Goal: Transaction & Acquisition: Purchase product/service

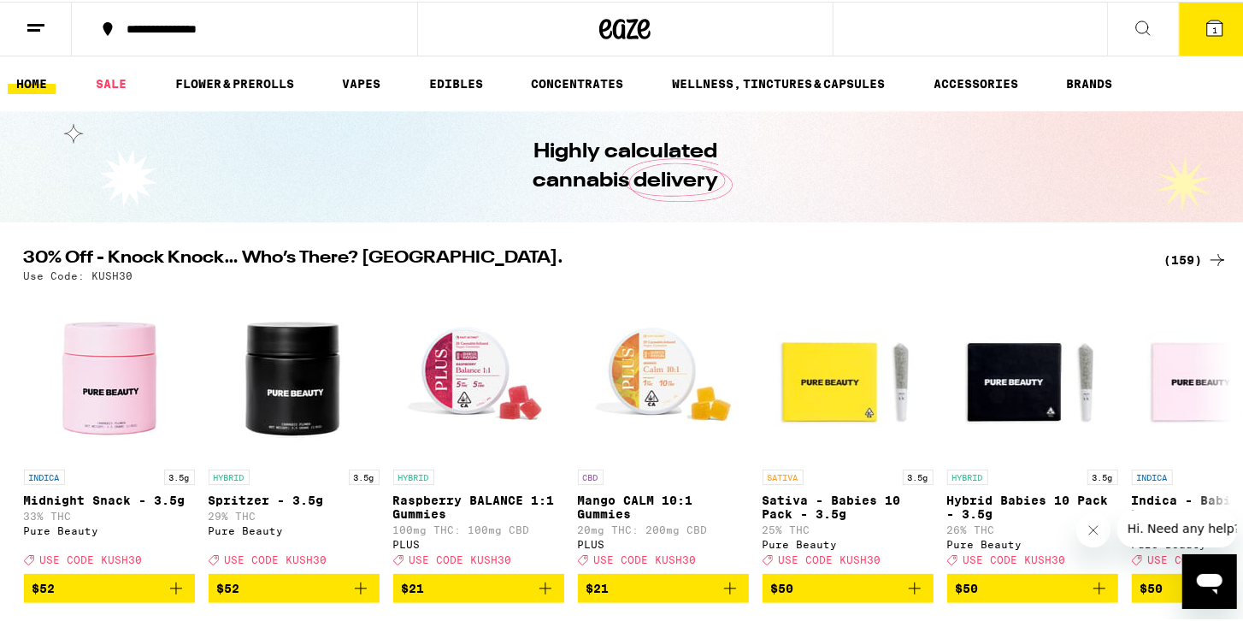
click at [1212, 261] on icon at bounding box center [1217, 258] width 21 height 21
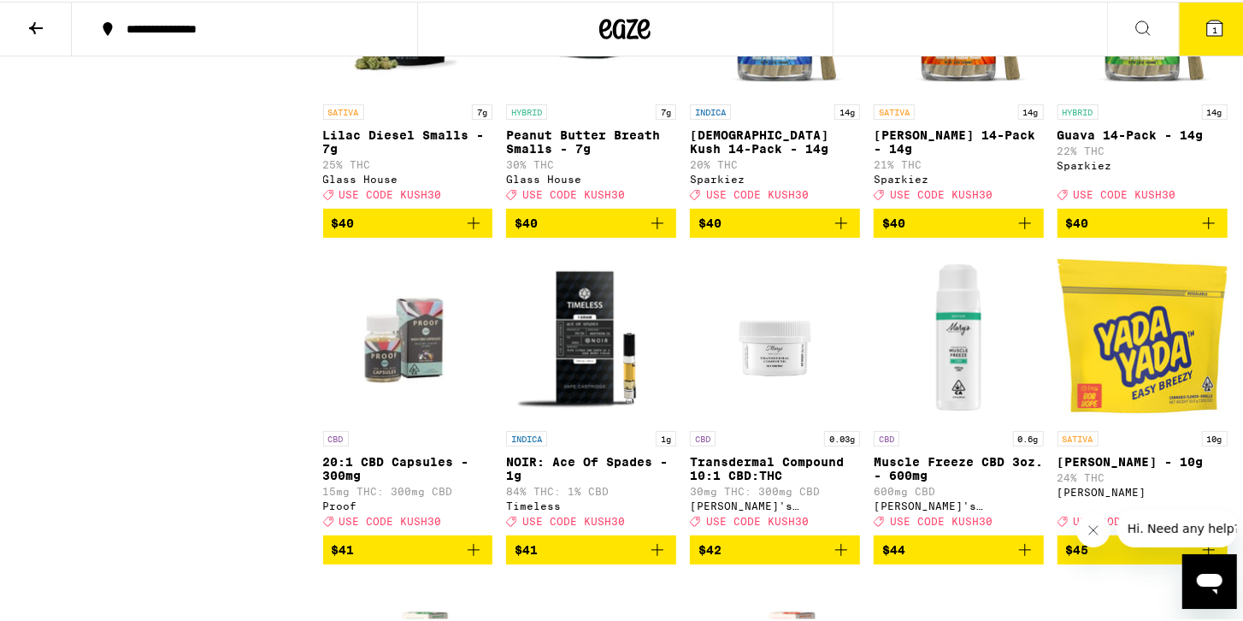
scroll to position [8843, 0]
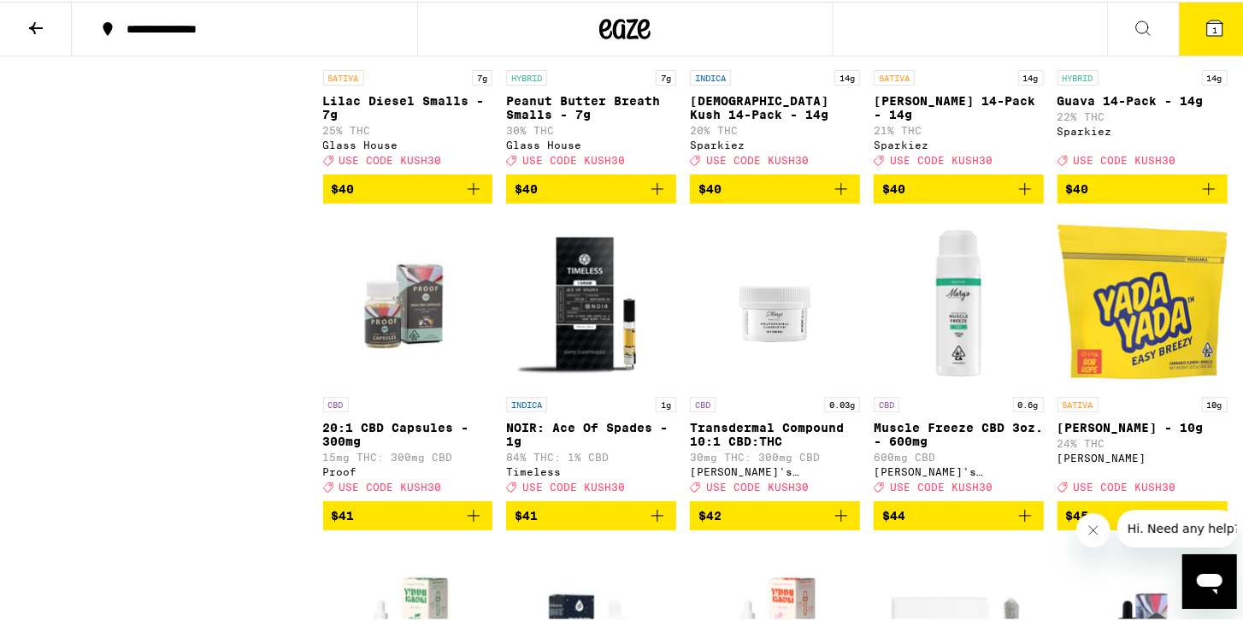
click at [831, 198] on icon "Add to bag" at bounding box center [841, 187] width 21 height 21
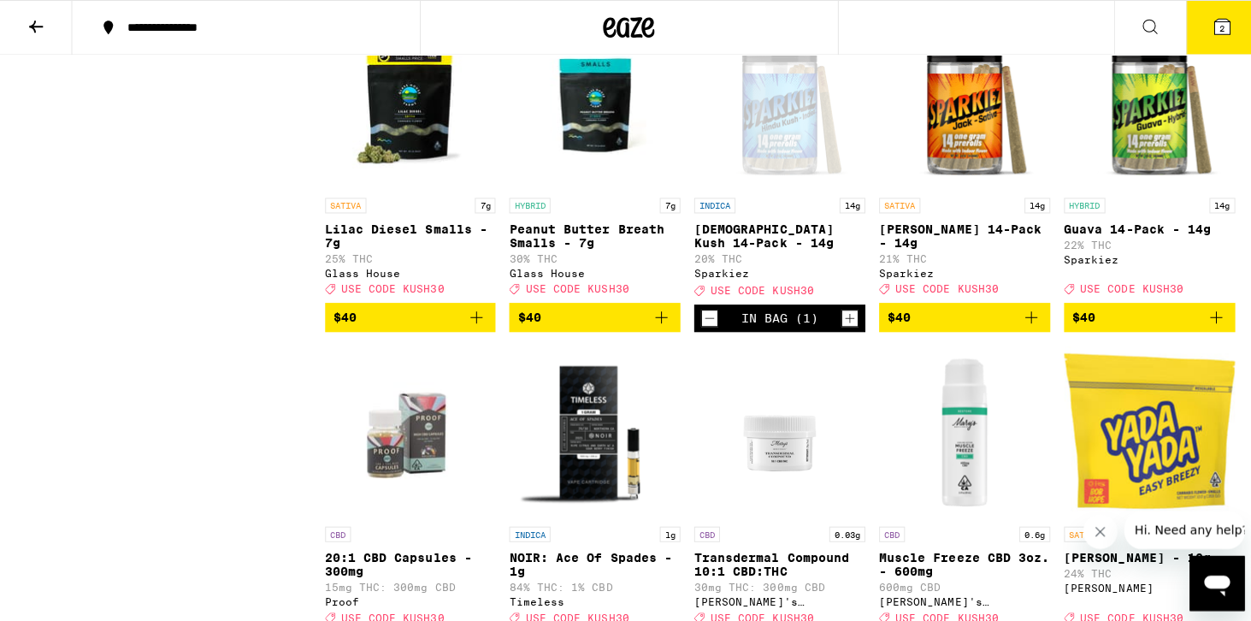
scroll to position [8892, 0]
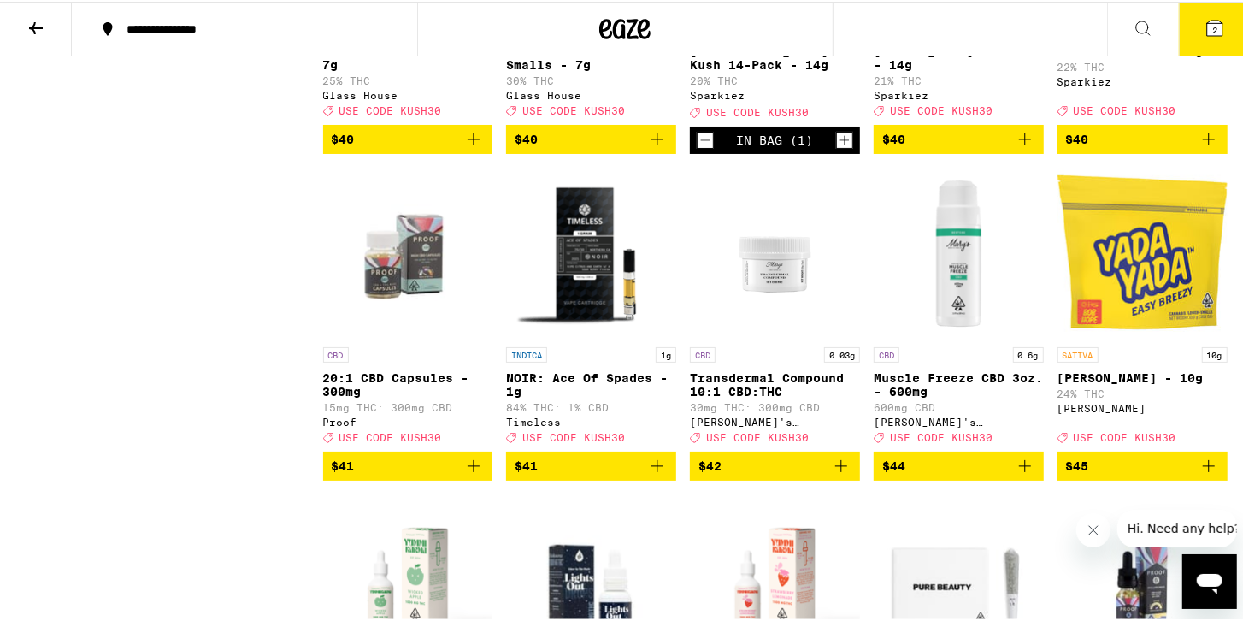
click at [1024, 148] on icon "Add to bag" at bounding box center [1025, 137] width 21 height 21
click at [1205, 19] on icon at bounding box center [1215, 26] width 21 height 21
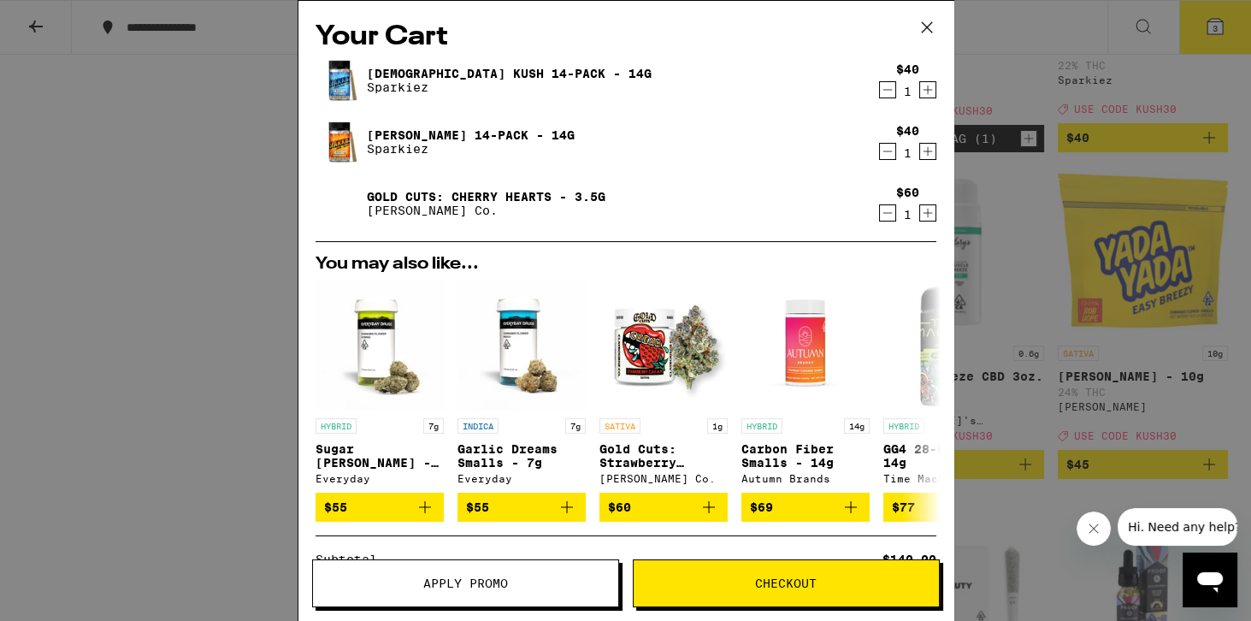
click at [880, 213] on icon "Decrement" at bounding box center [887, 213] width 15 height 21
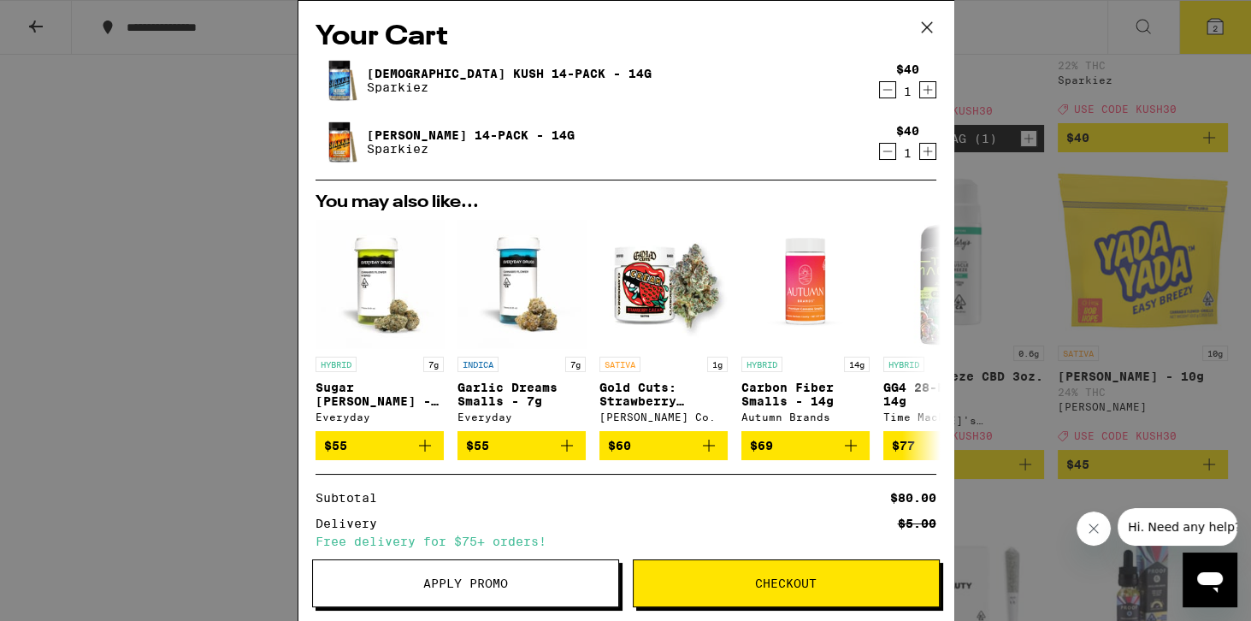
click at [445, 586] on span "Apply Promo" at bounding box center [465, 583] width 85 height 12
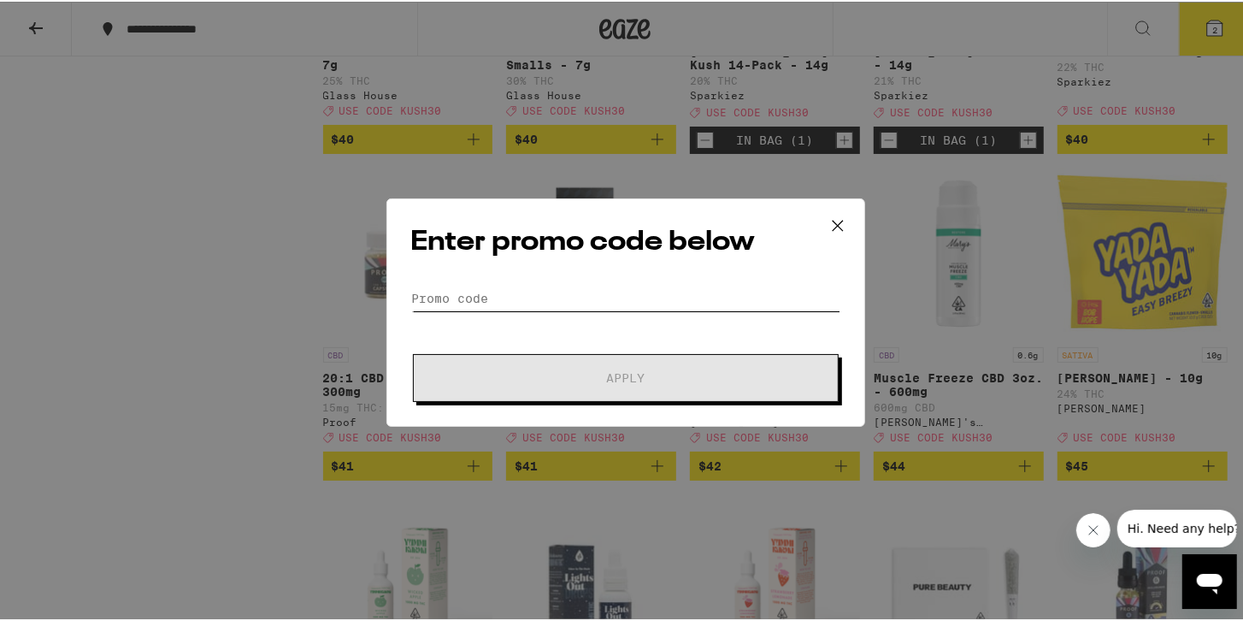
click at [479, 291] on input "Promo Code" at bounding box center [625, 297] width 429 height 26
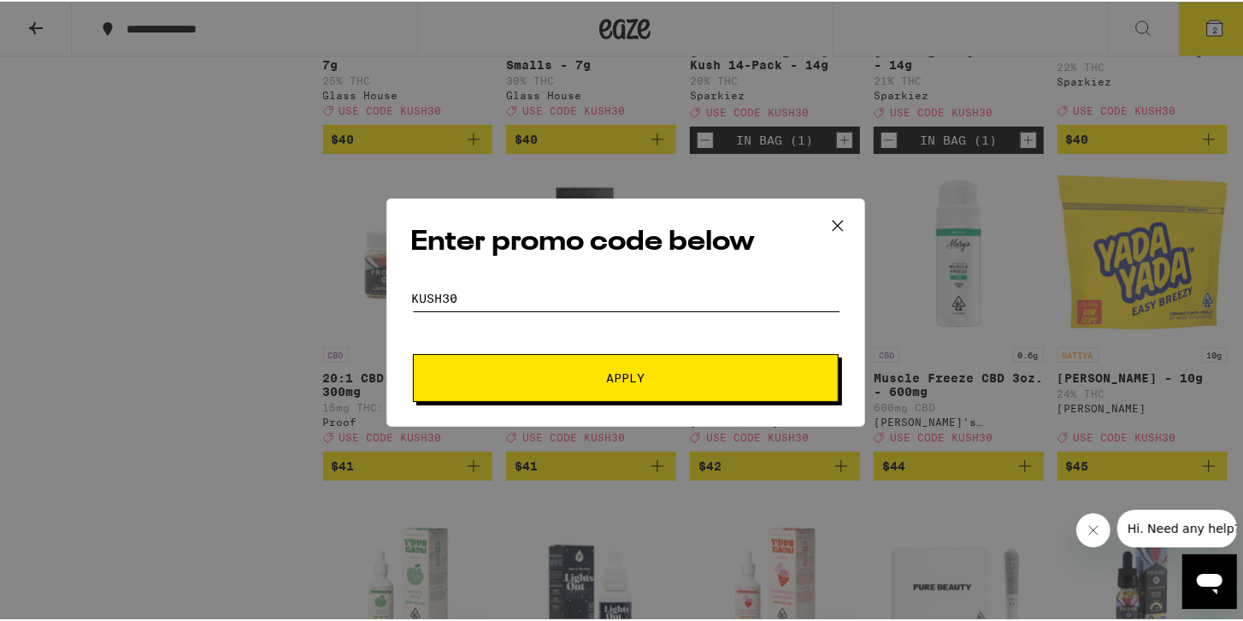
type input "kush30"
click at [530, 391] on button "Apply" at bounding box center [626, 376] width 426 height 48
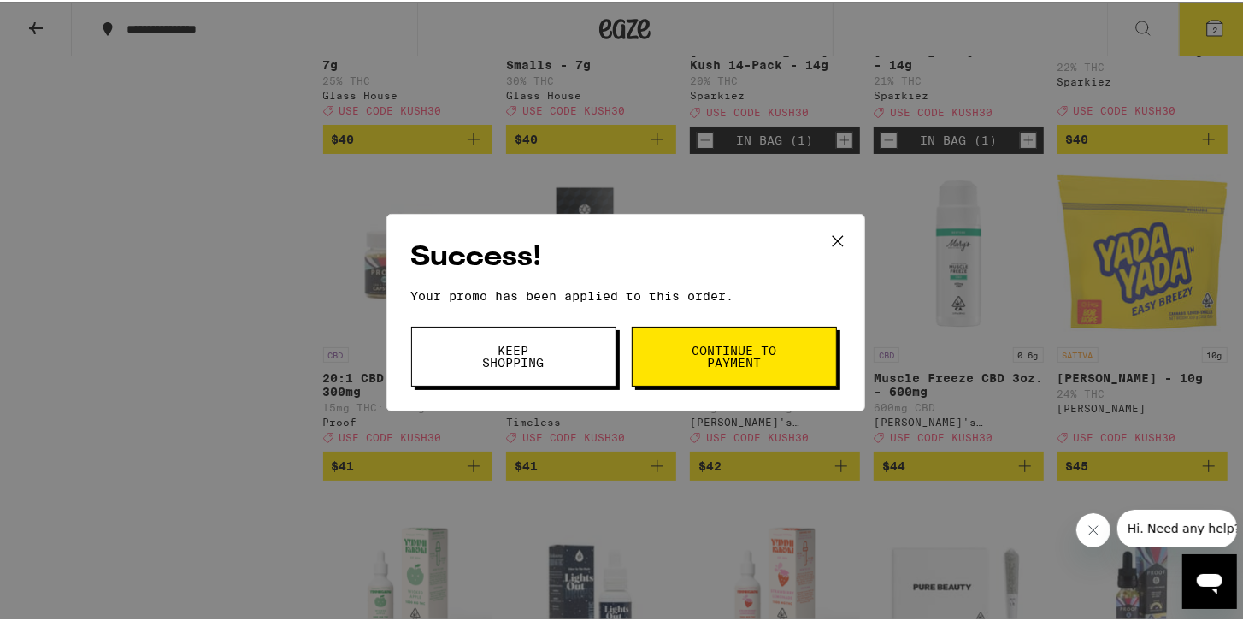
click at [684, 352] on button "Continue to payment" at bounding box center [734, 355] width 205 height 60
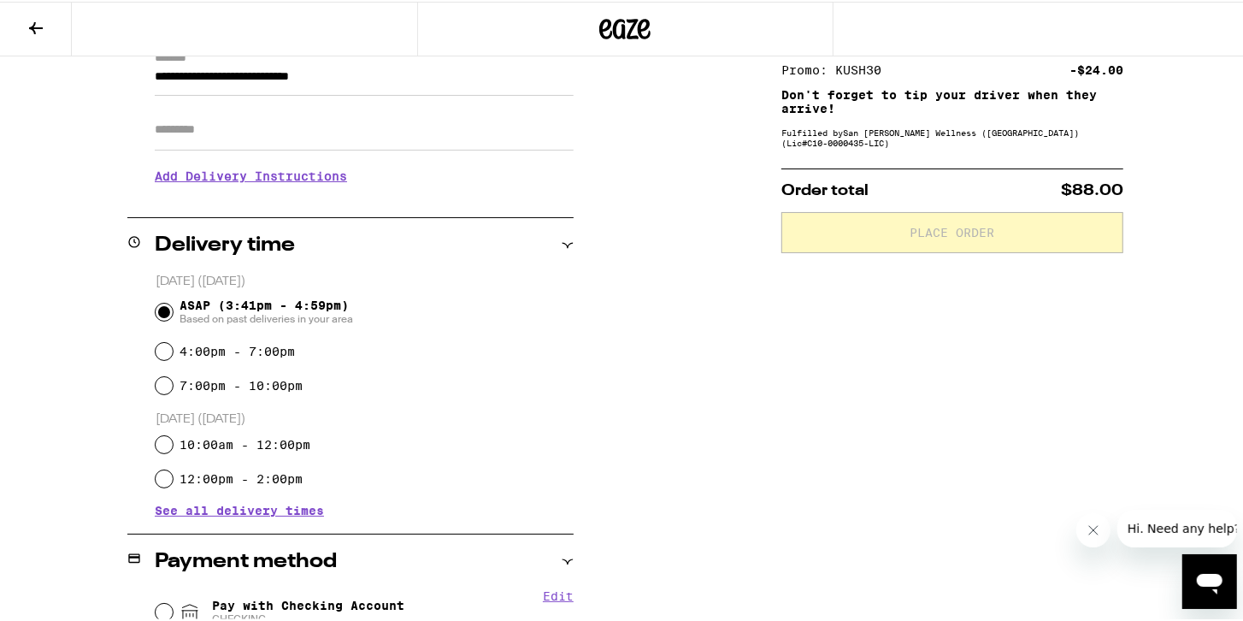
scroll to position [49, 0]
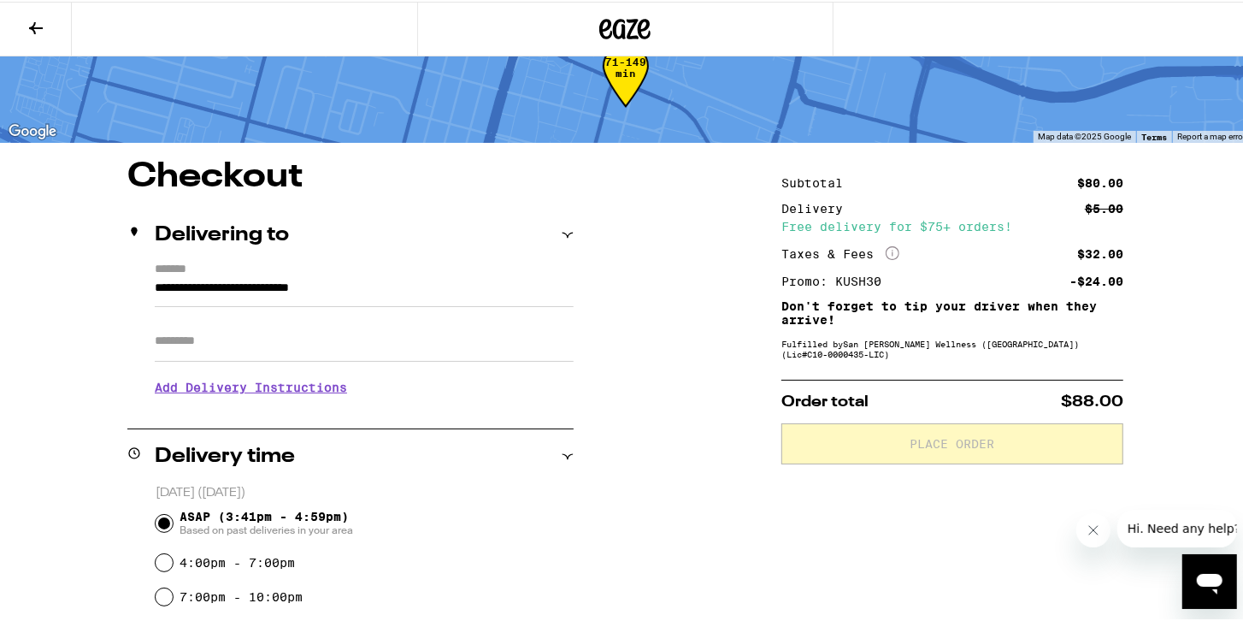
click at [210, 288] on input "**********" at bounding box center [364, 290] width 419 height 29
click at [210, 287] on input "**********" at bounding box center [364, 290] width 419 height 29
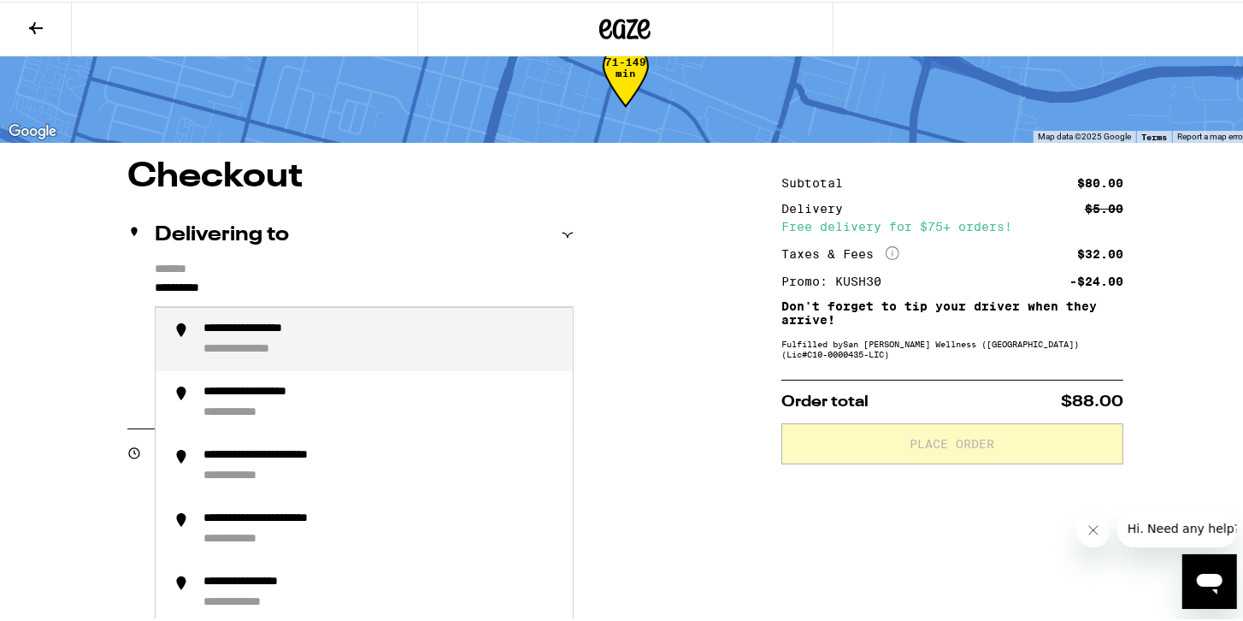
click at [232, 333] on div "**********" at bounding box center [272, 327] width 139 height 15
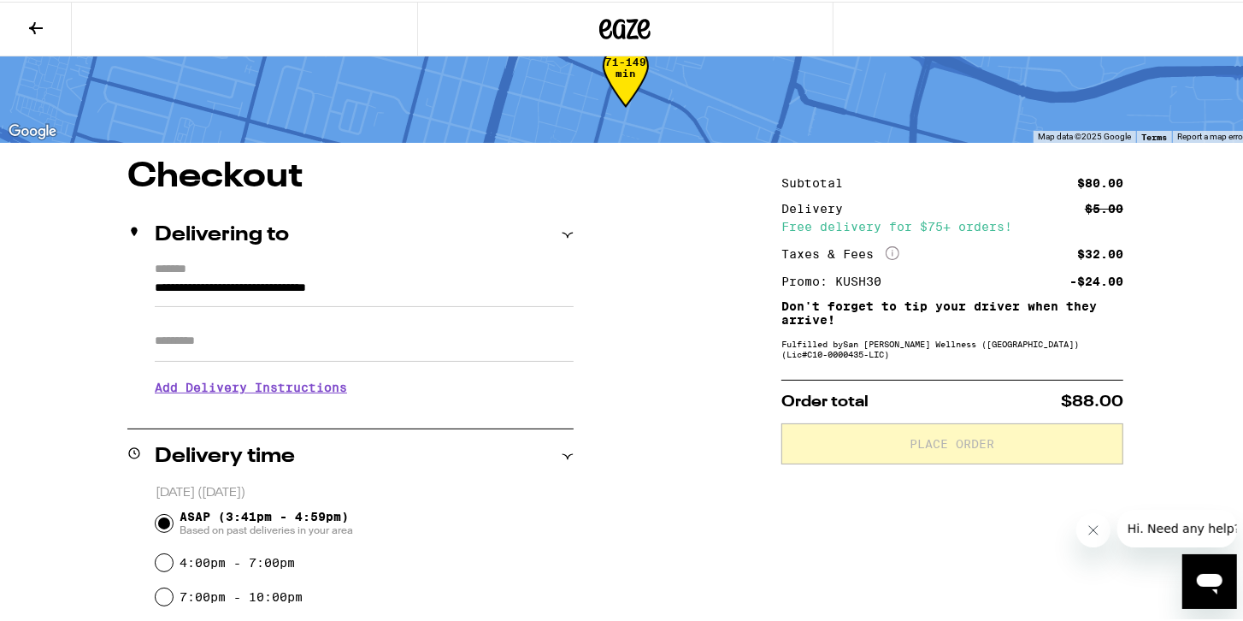
type input "**********"
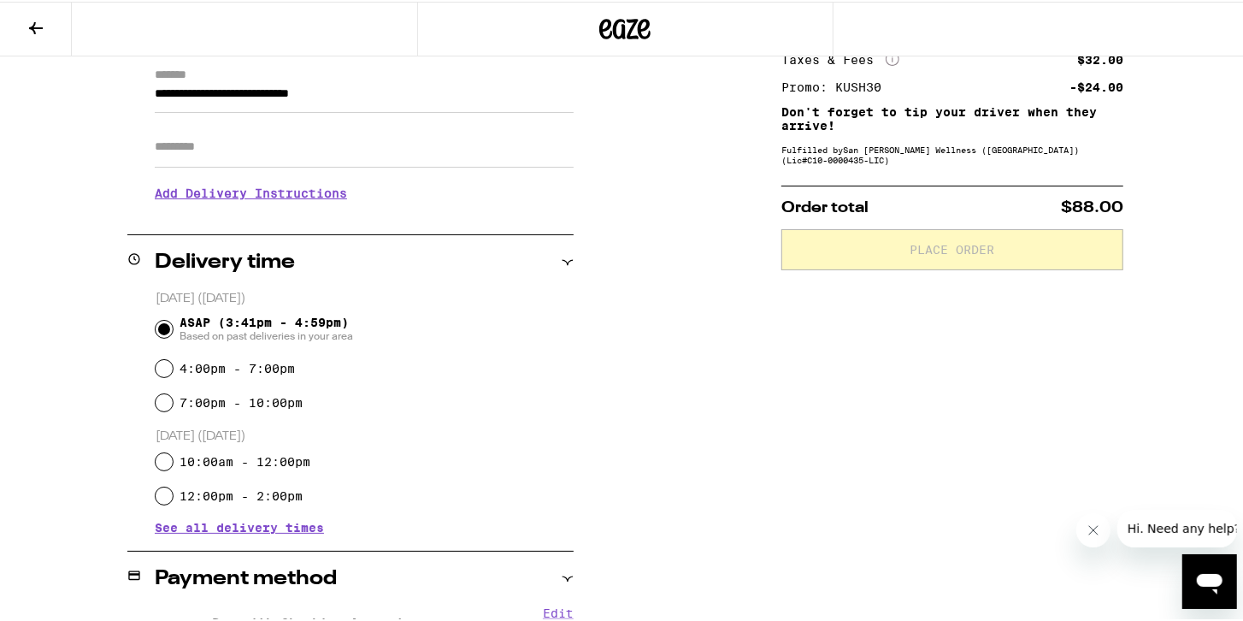
scroll to position [244, 0]
click at [168, 366] on input "4:00pm - 7:00pm" at bounding box center [164, 365] width 17 height 17
radio input "true"
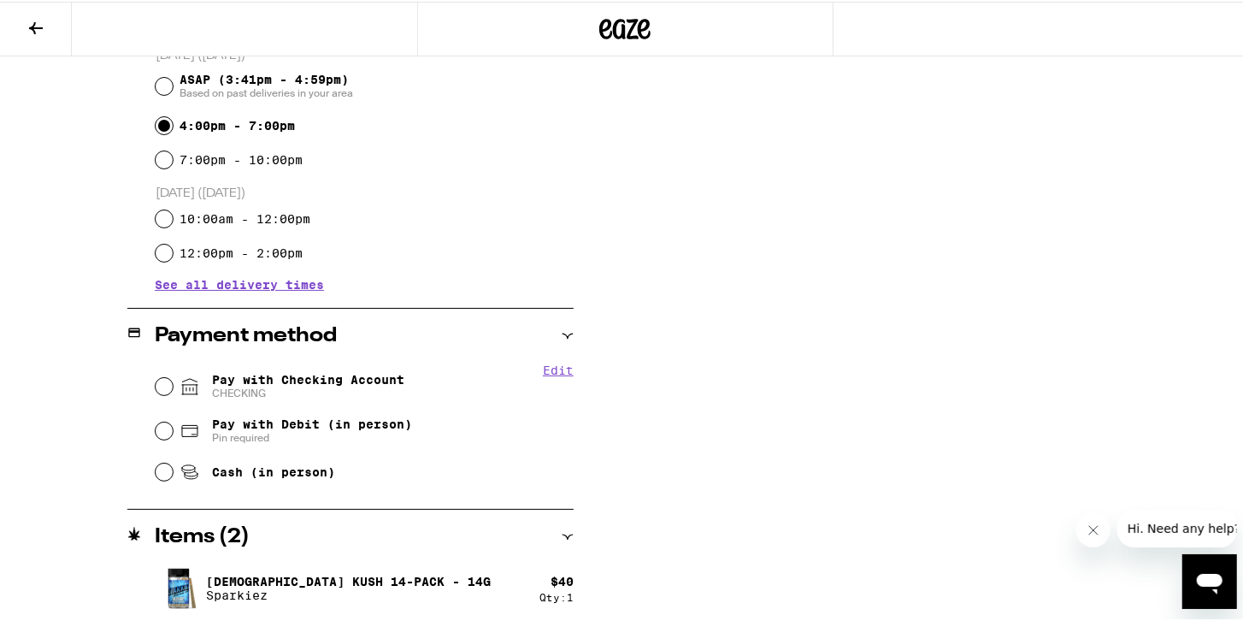
scroll to position [488, 0]
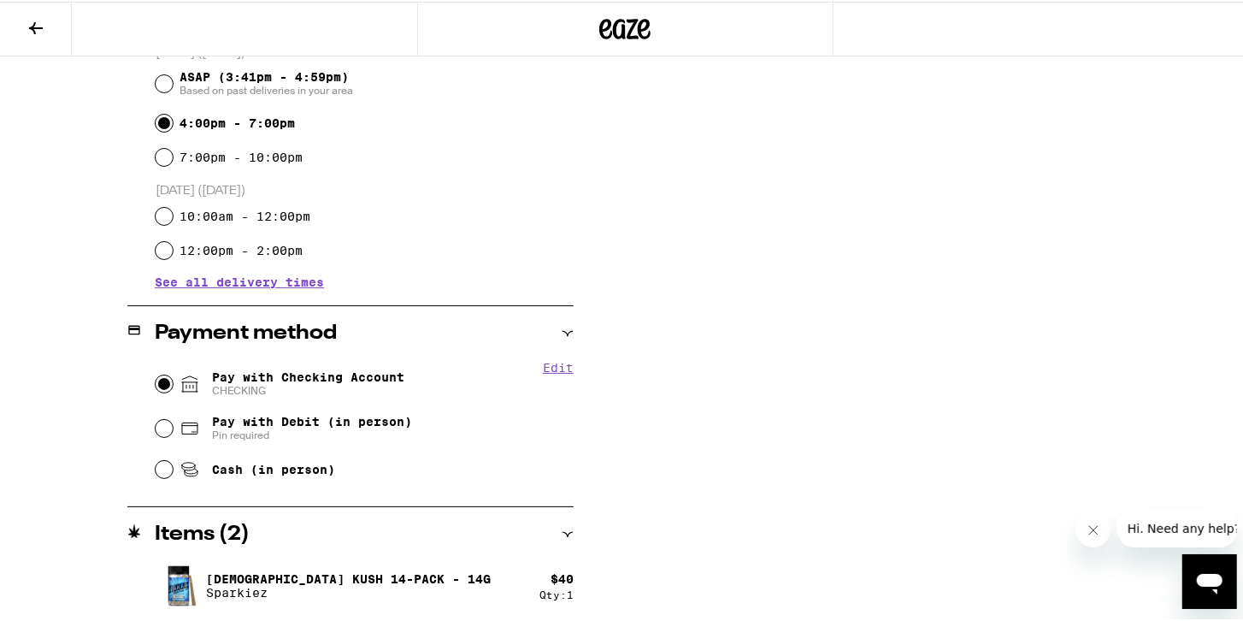
click at [156, 383] on input "Pay with Checking Account CHECKING" at bounding box center [164, 382] width 17 height 17
radio input "true"
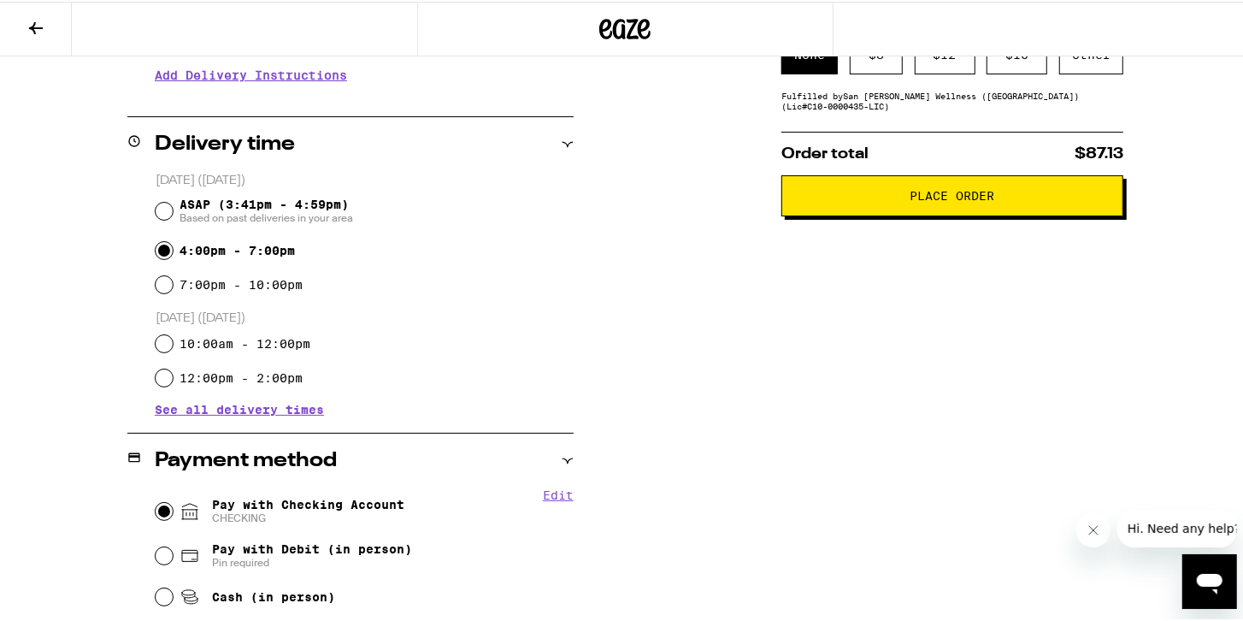
scroll to position [165, 0]
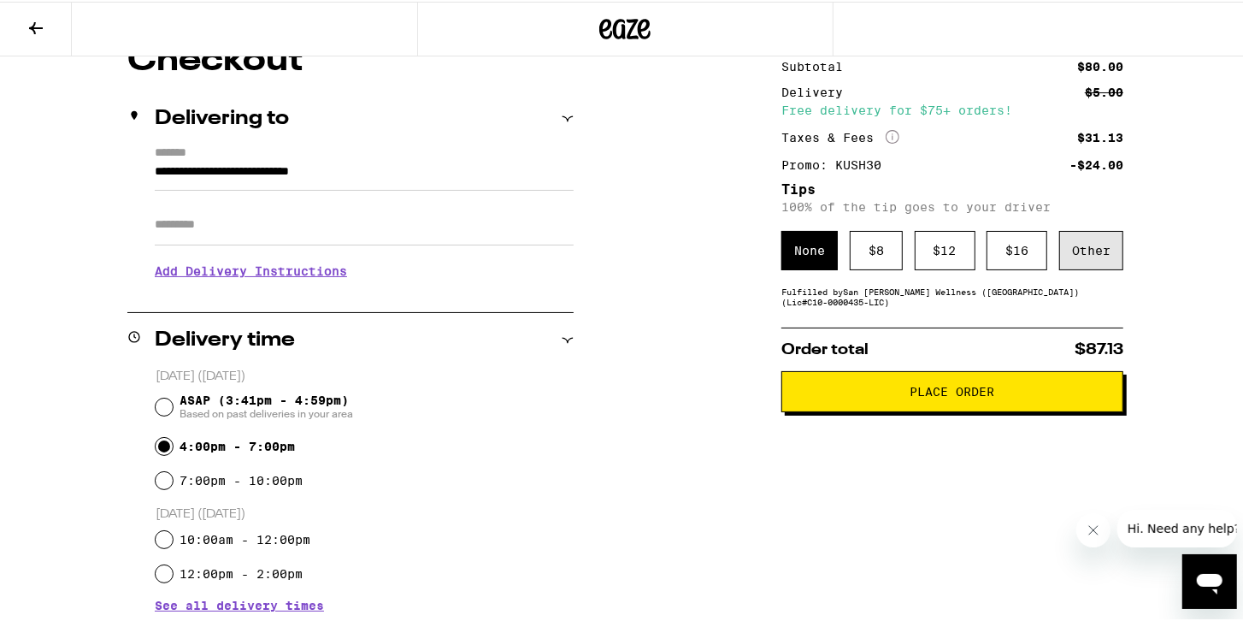
click at [1105, 251] on div "Other" at bounding box center [1091, 248] width 64 height 39
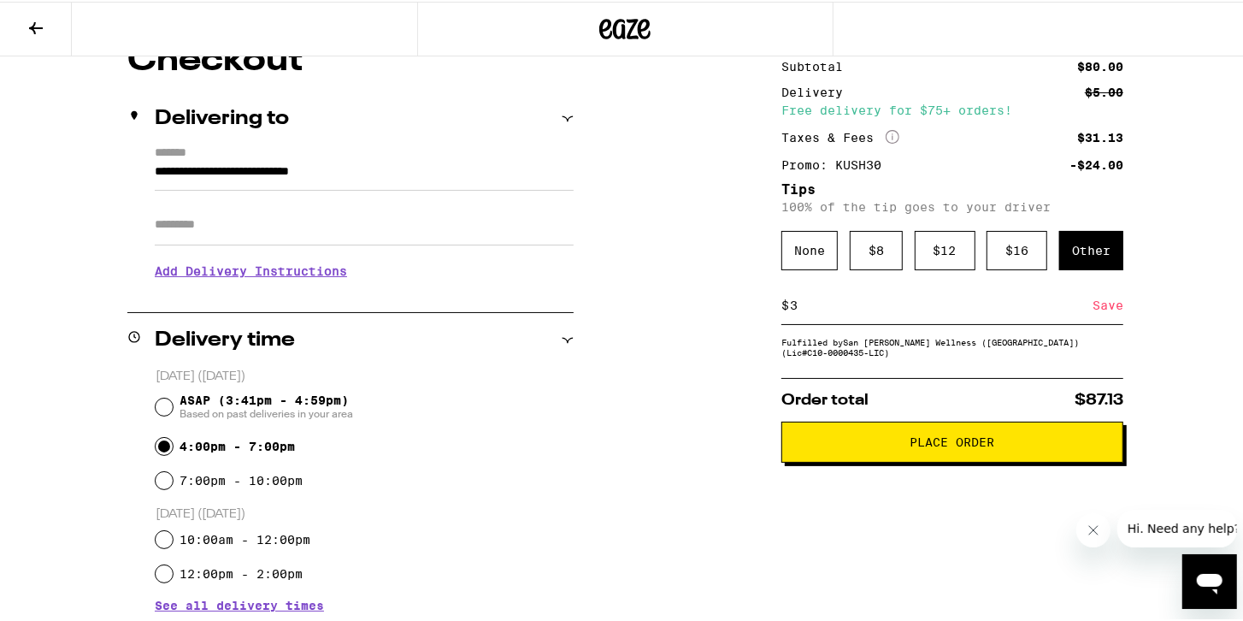
type input "3"
click at [1101, 313] on div "Save" at bounding box center [1108, 304] width 31 height 38
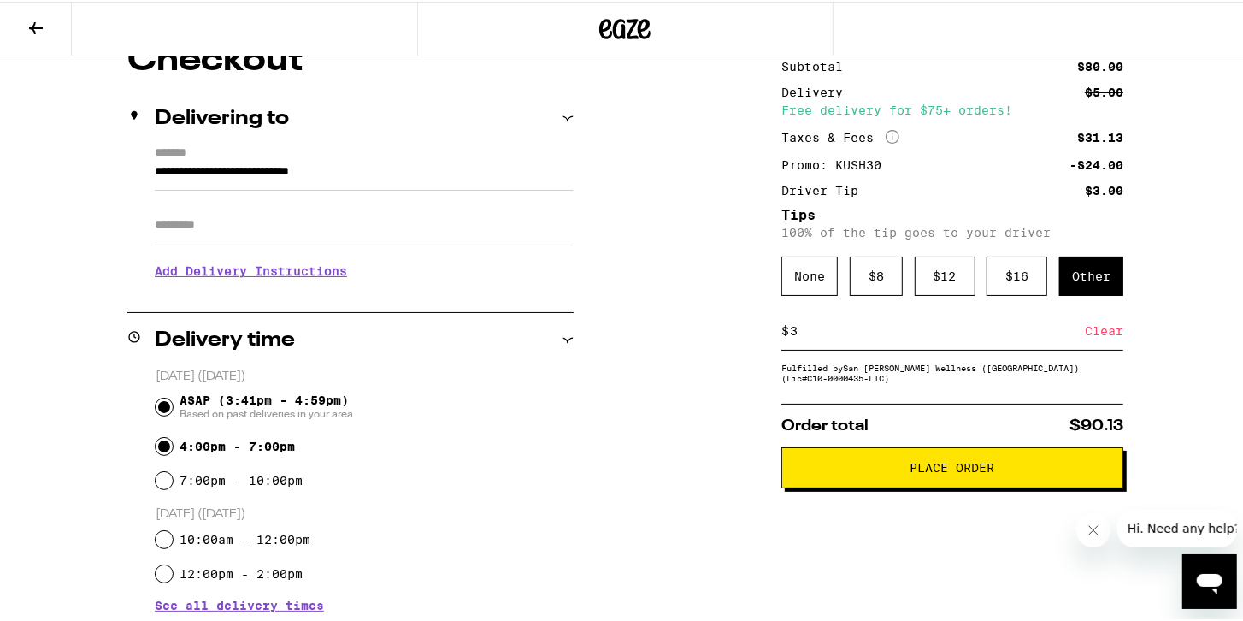
click at [159, 404] on input "ASAP (3:41pm - 4:59pm) Based on past deliveries in your area" at bounding box center [164, 405] width 17 height 17
radio input "true"
click at [911, 469] on span "Place Order" at bounding box center [953, 466] width 85 height 12
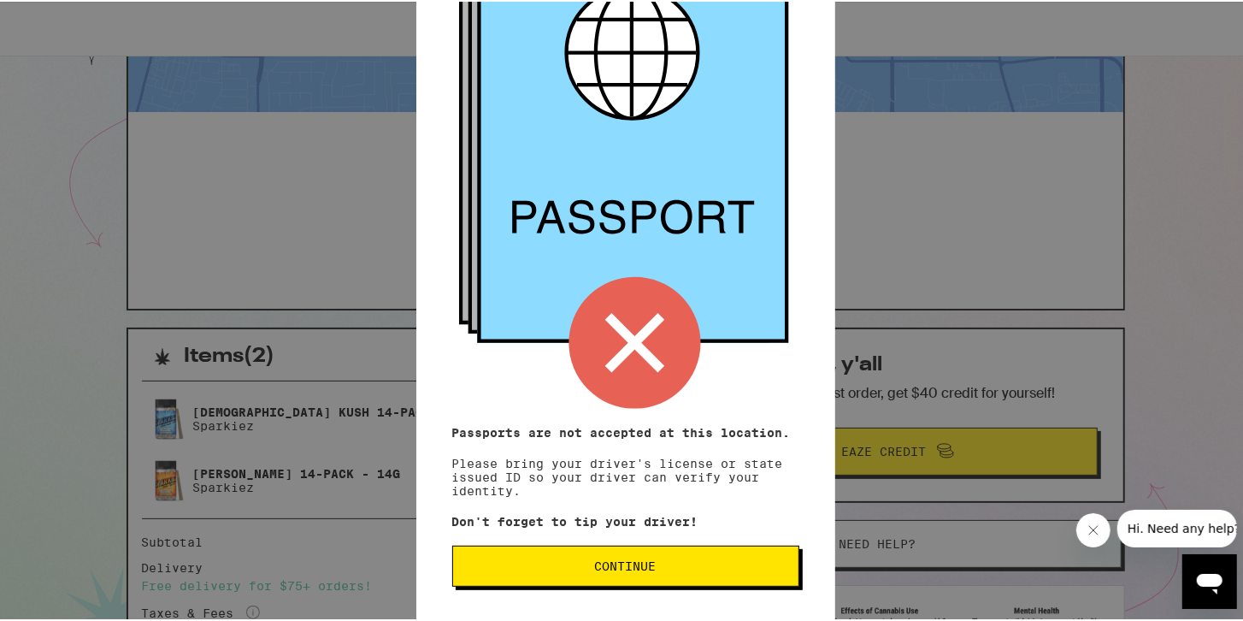
scroll to position [146, 0]
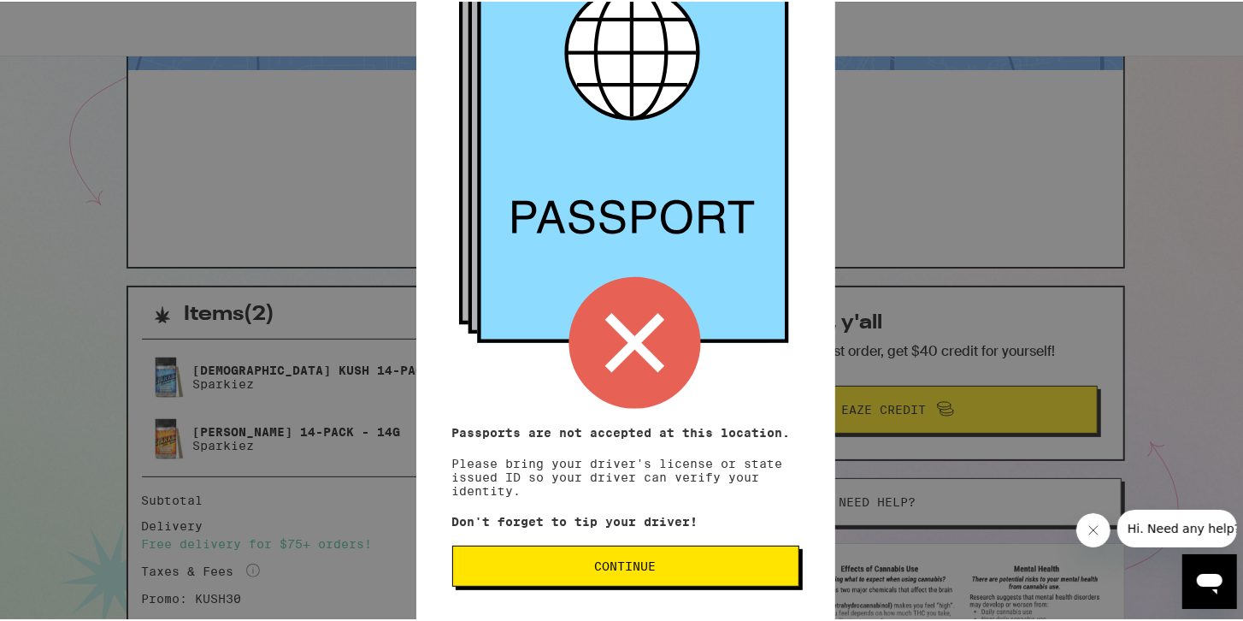
click at [606, 570] on span "Continue" at bounding box center [626, 564] width 62 height 12
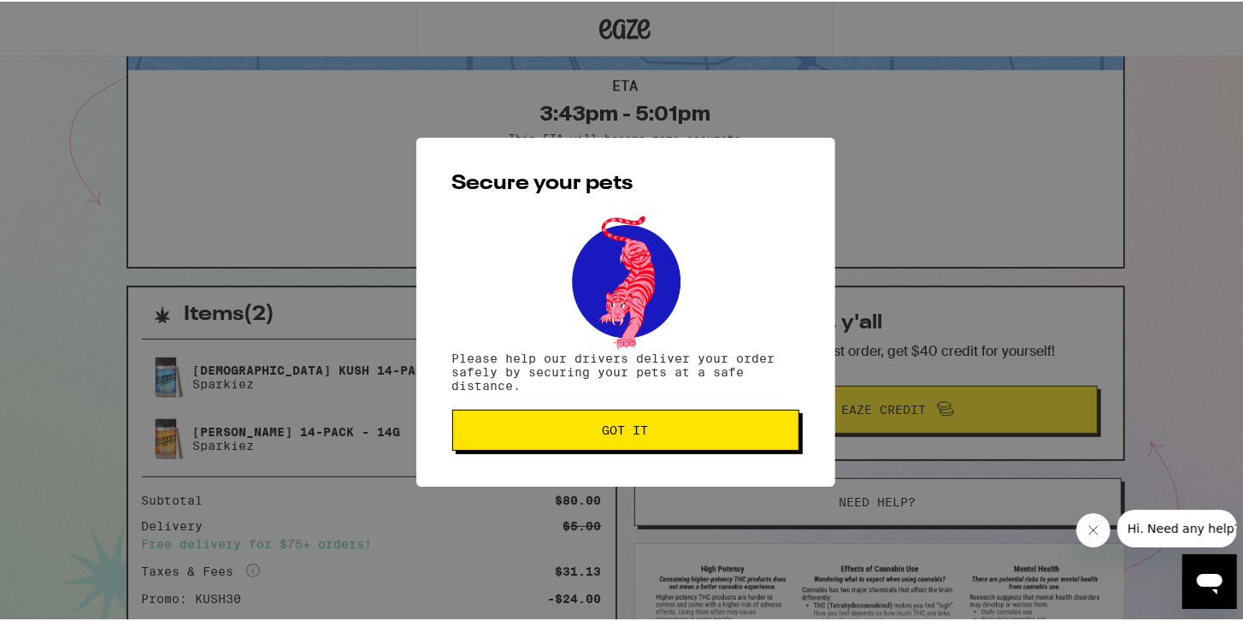
click at [711, 446] on button "Got it" at bounding box center [625, 428] width 347 height 41
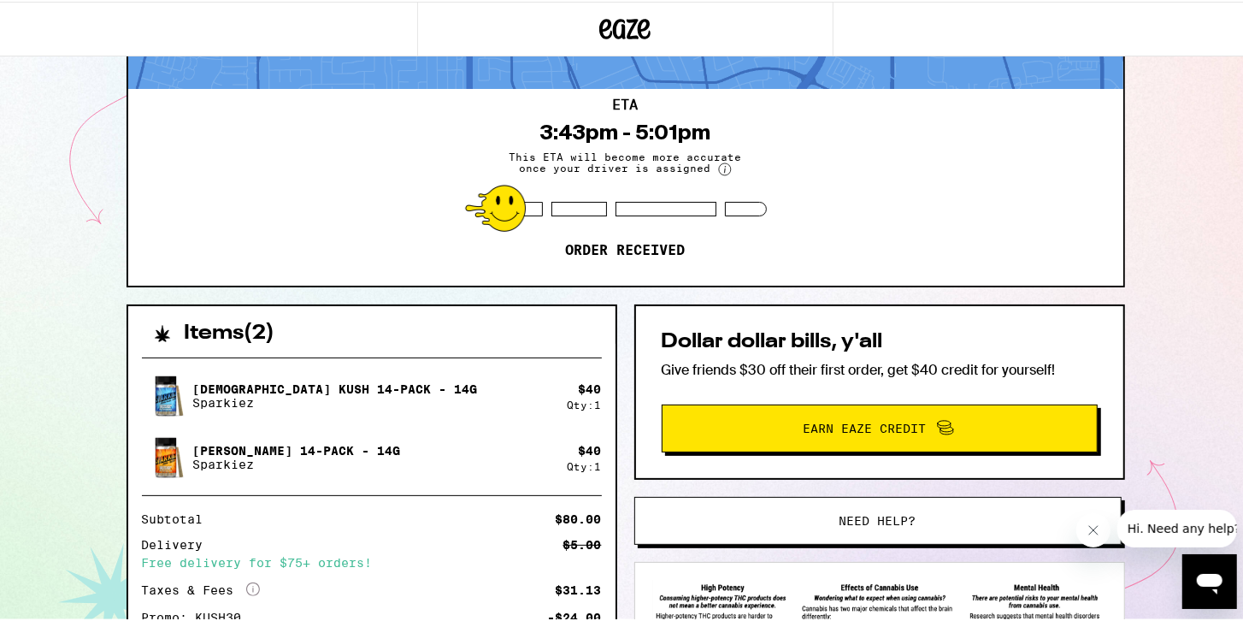
scroll to position [116, 0]
